Goal: Task Accomplishment & Management: Manage account settings

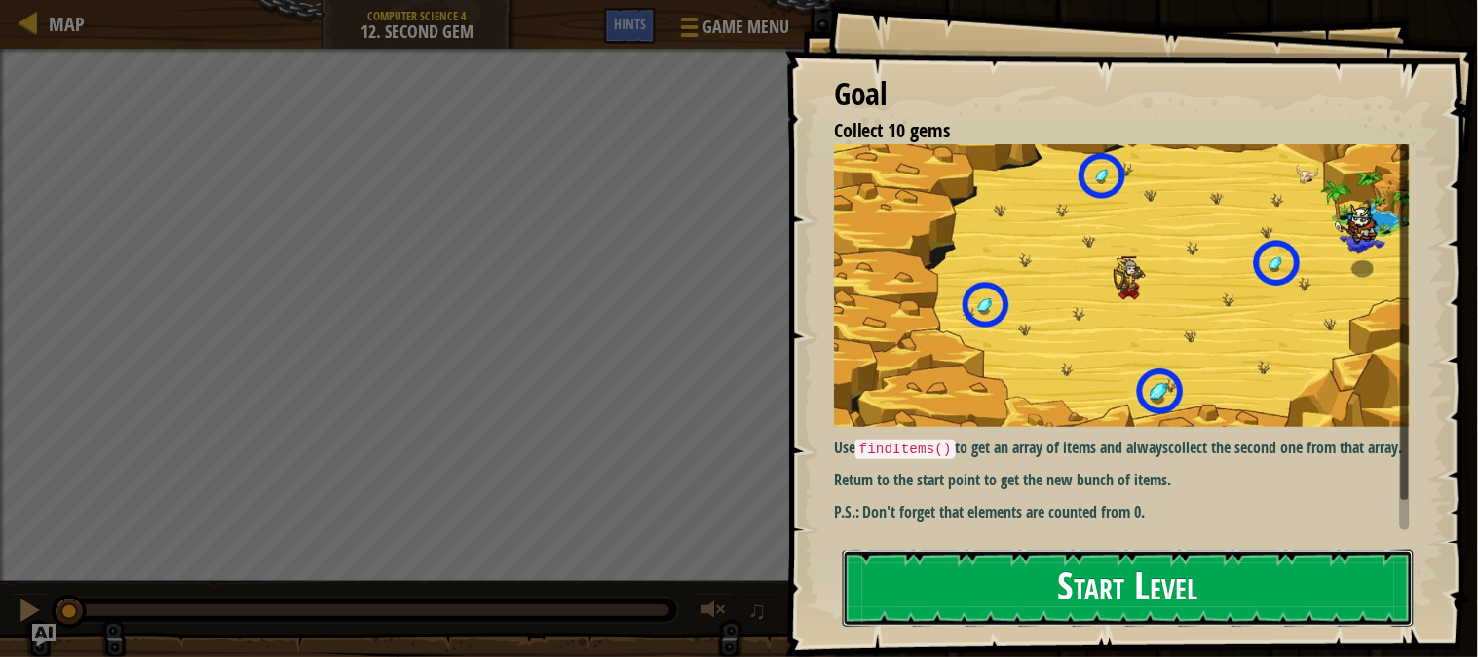
click at [992, 594] on button "Start Level" at bounding box center [1128, 587] width 571 height 77
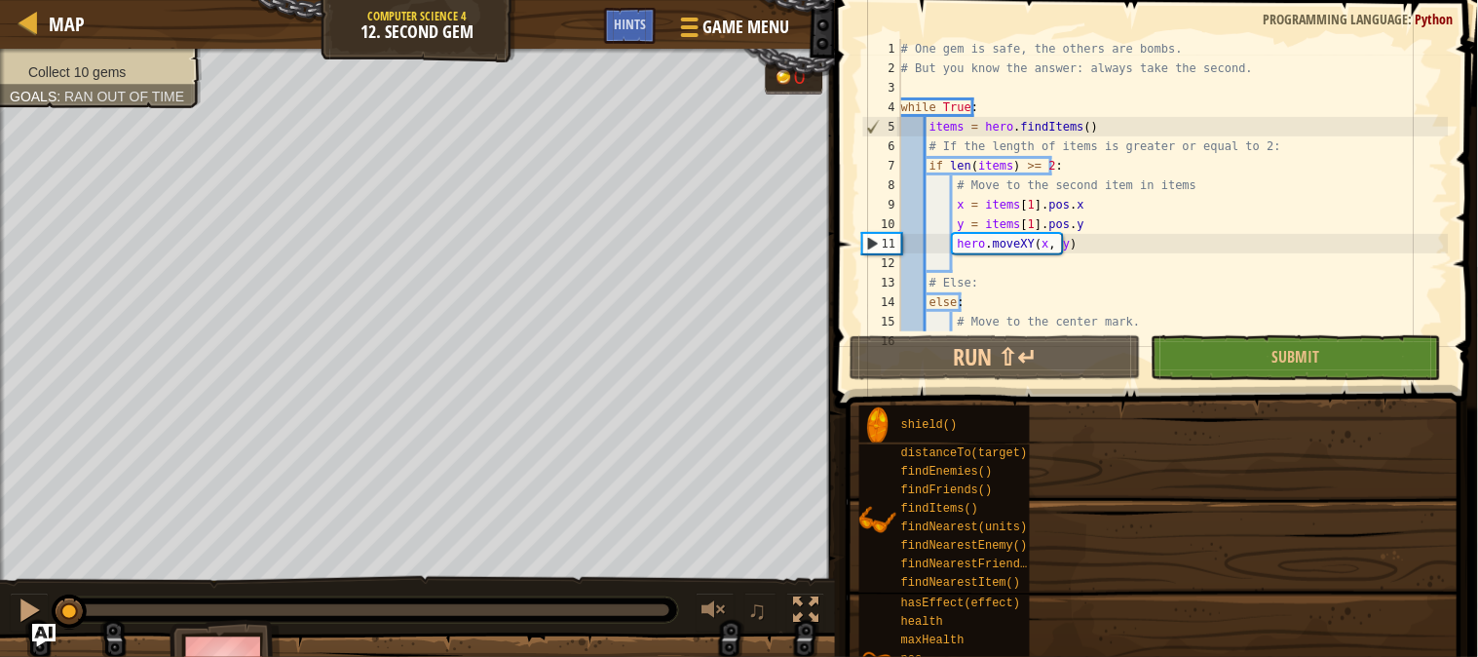
click at [15, 18] on div "Map Computer Science 4 12. Second Gem Game Menu Done Hints" at bounding box center [417, 24] width 835 height 49
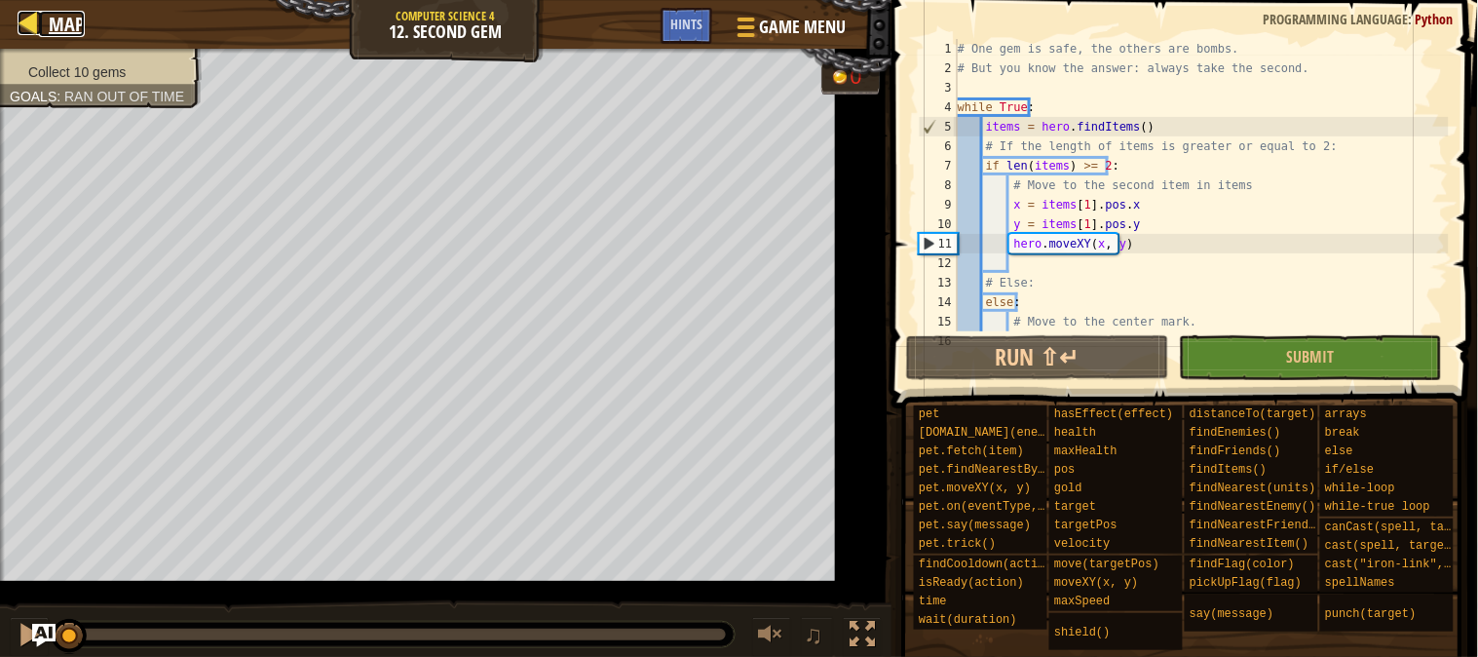
click at [27, 19] on div at bounding box center [30, 23] width 24 height 24
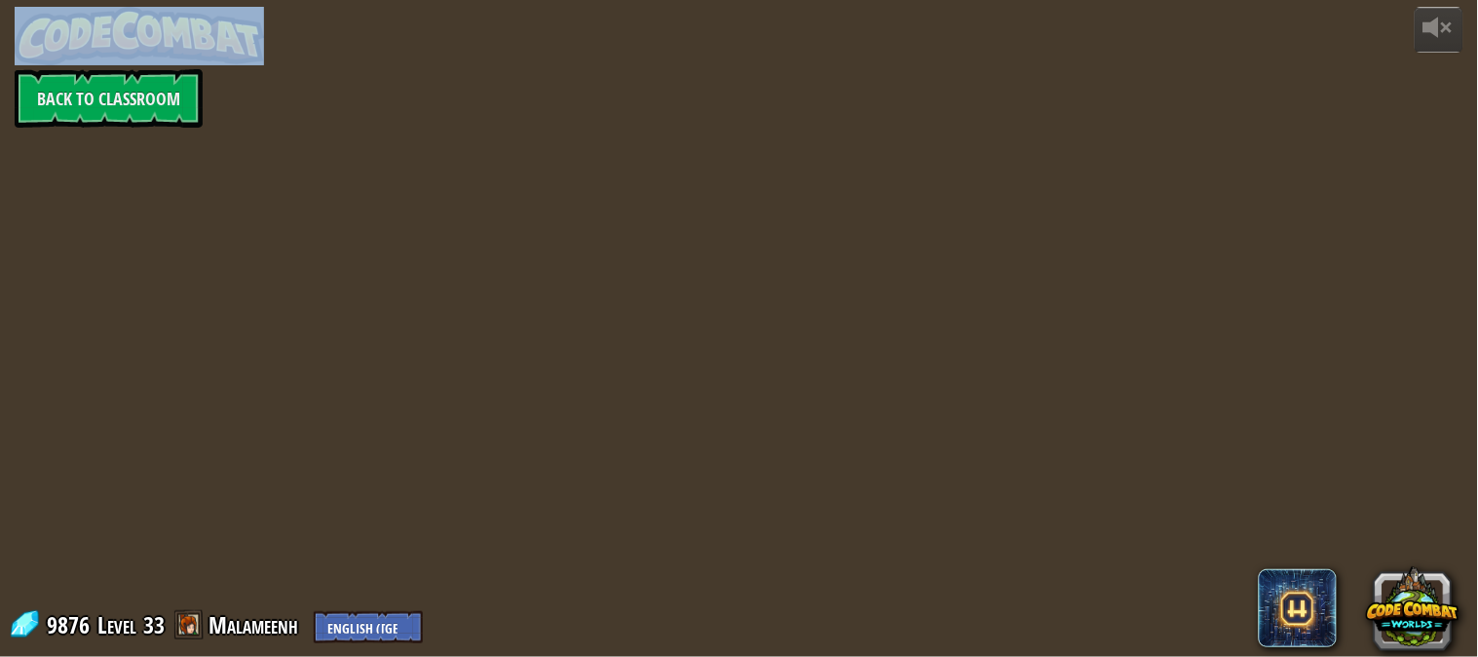
click at [27, 19] on div "powered by Back to Classroom 9876 Level 33 Malameenh English ([GEOGRAPHIC_DATA]…" at bounding box center [739, 328] width 1478 height 657
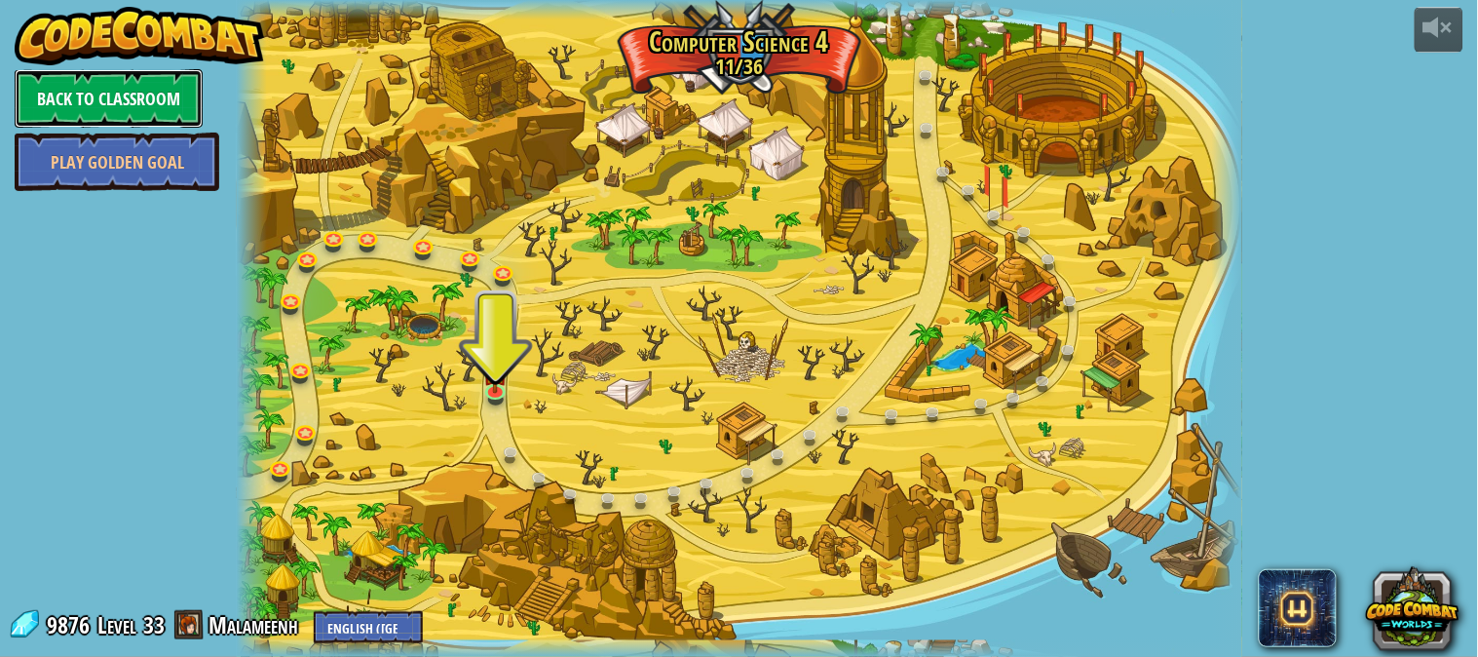
click at [128, 99] on link "Back to Classroom" at bounding box center [109, 98] width 188 height 58
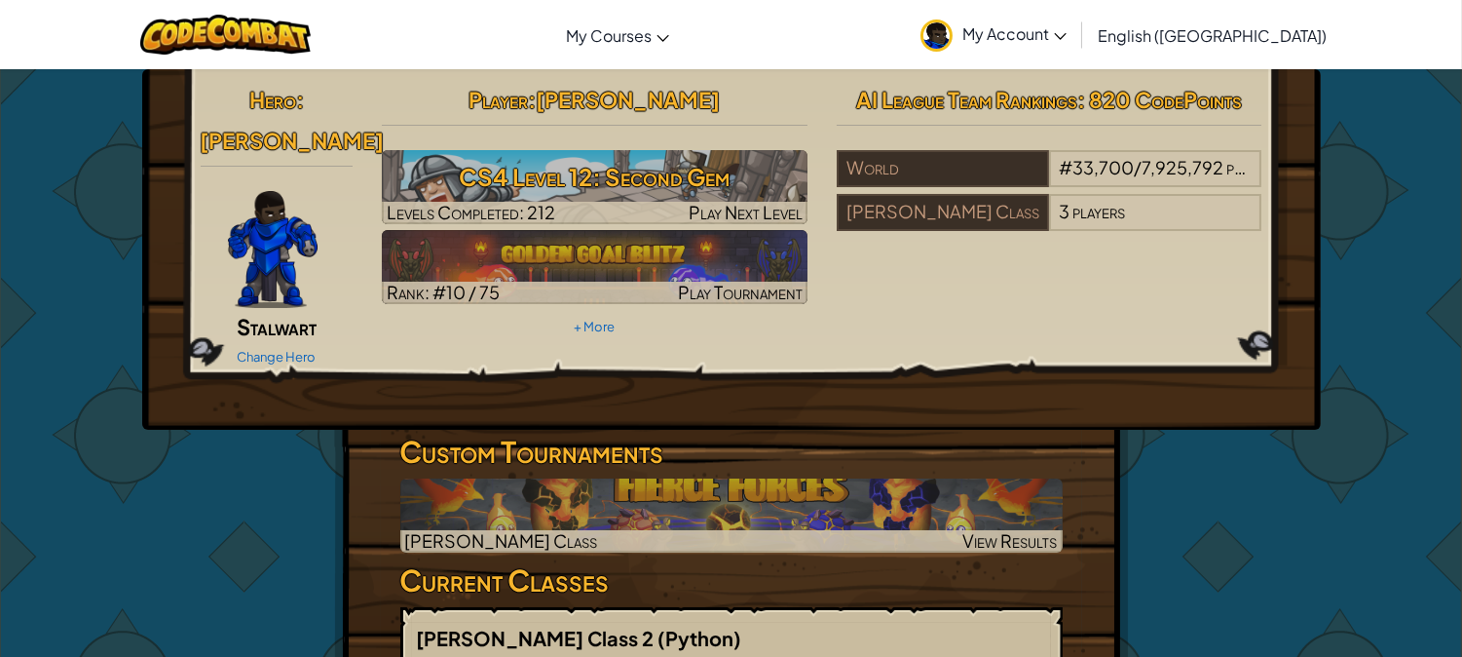
click at [1077, 33] on link "My Account" at bounding box center [994, 34] width 166 height 61
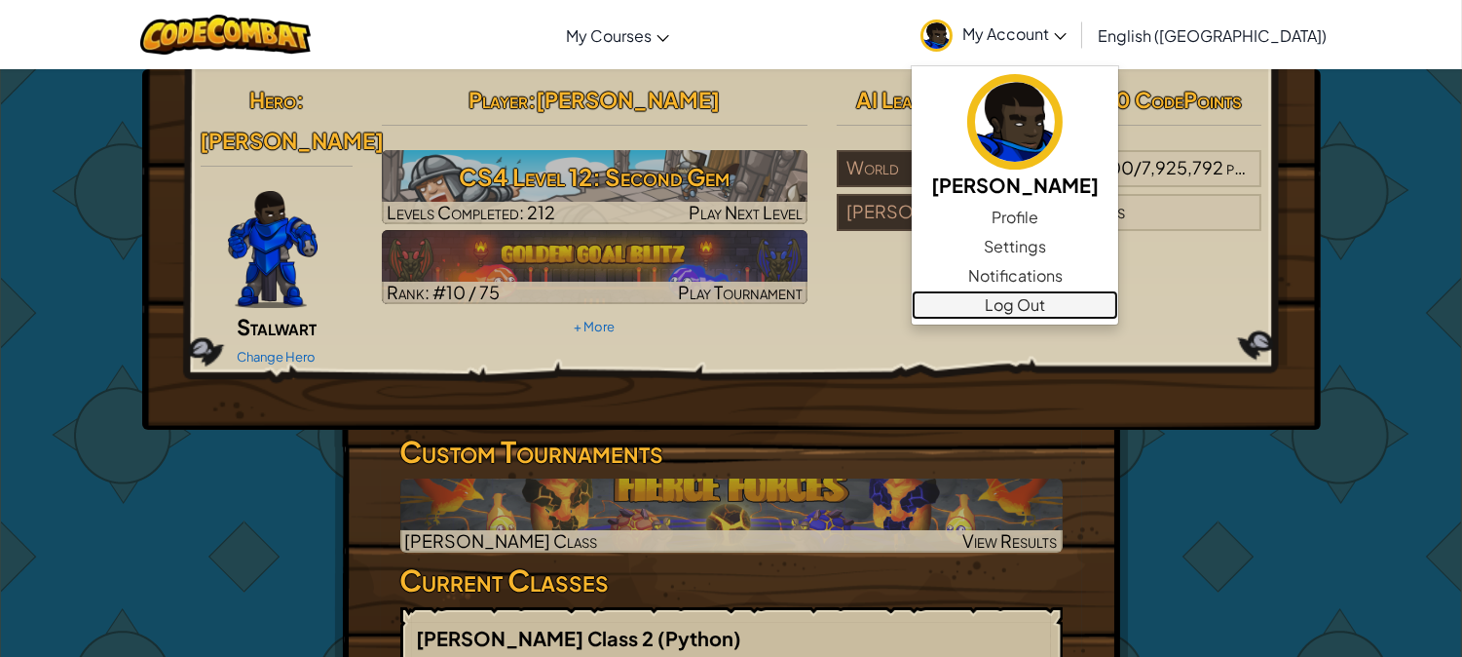
click at [1118, 307] on link "Log Out" at bounding box center [1015, 304] width 207 height 29
